Goal: Task Accomplishment & Management: Manage account settings

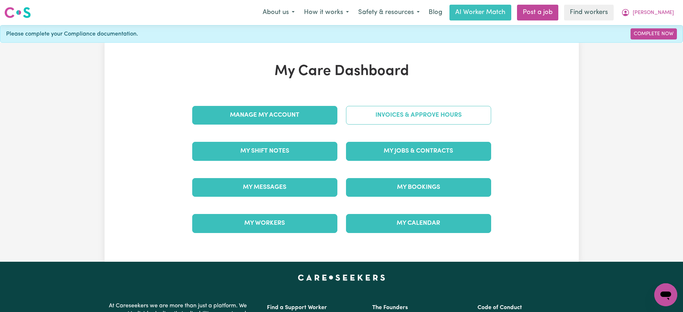
click at [414, 119] on link "Invoices & Approve Hours" at bounding box center [418, 115] width 145 height 19
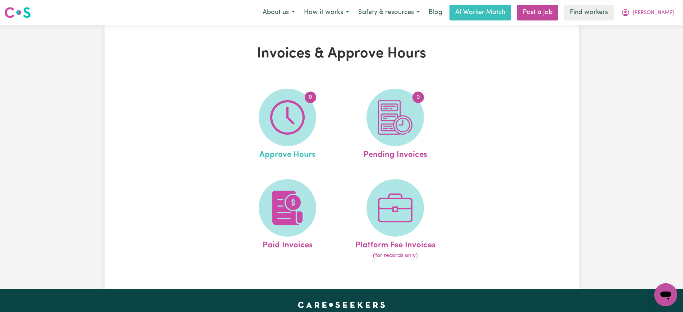
click at [319, 119] on link "0 Approve Hours" at bounding box center [287, 125] width 103 height 73
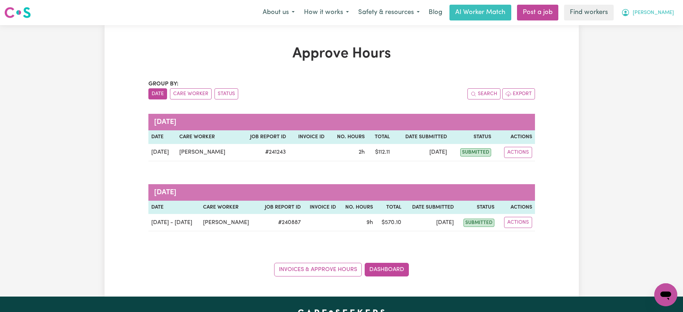
drag, startPoint x: 657, startPoint y: 13, endPoint x: 657, endPoint y: 18, distance: 5.4
click at [657, 13] on span "[PERSON_NAME]" at bounding box center [652, 13] width 41 height 8
click at [654, 45] on link "Logout" at bounding box center [649, 41] width 57 height 14
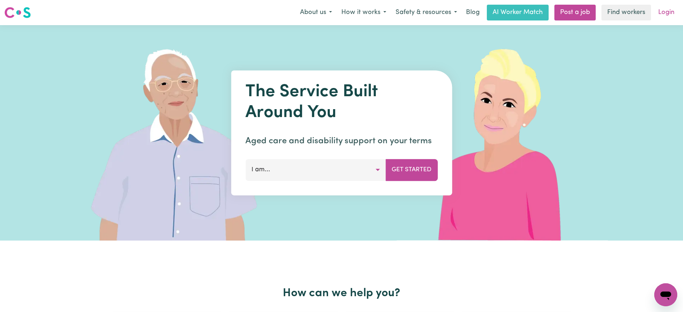
click at [664, 13] on link "Login" at bounding box center [665, 13] width 25 height 16
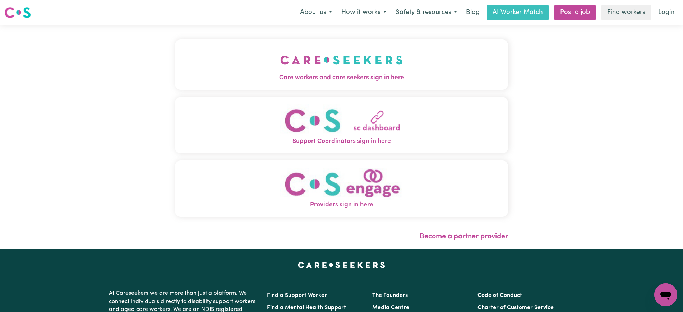
click at [339, 58] on img "Care workers and care seekers sign in here" at bounding box center [341, 60] width 122 height 27
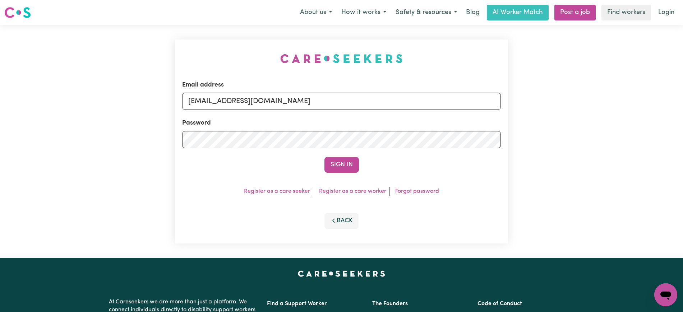
click at [236, 34] on div "Email address [EMAIL_ADDRESS][DOMAIN_NAME] Password Sign In Register as a care …" at bounding box center [341, 141] width 341 height 233
drag, startPoint x: 224, startPoint y: 103, endPoint x: 613, endPoint y: 114, distance: 389.4
click at [613, 114] on div "Email address [EMAIL_ADDRESS][DOMAIN_NAME] Password Sign In Register as a care …" at bounding box center [341, 141] width 683 height 233
type input "[EMAIL_ADDRESS][DOMAIN_NAME]"
click at [324, 157] on button "Sign In" at bounding box center [341, 165] width 34 height 16
